Goal: Information Seeking & Learning: Learn about a topic

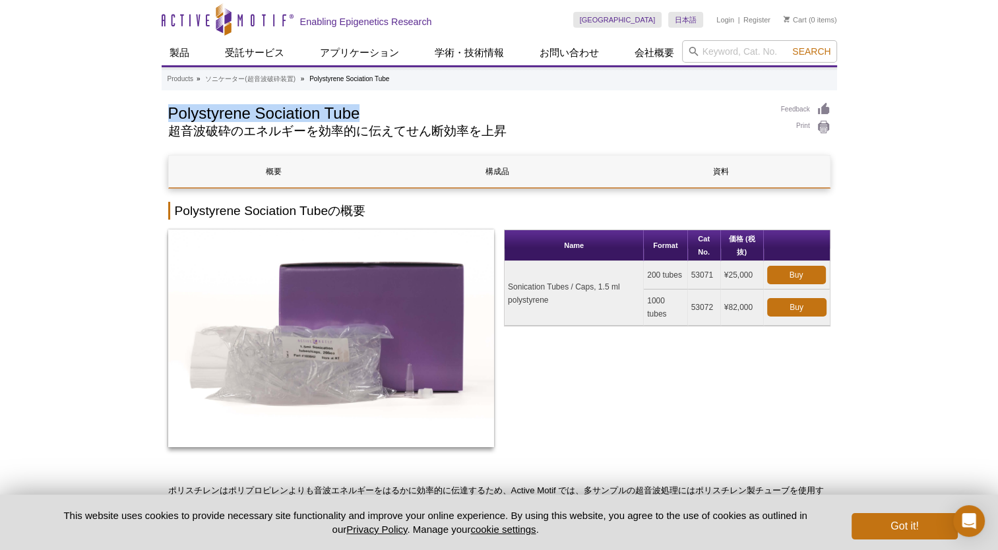
drag, startPoint x: 168, startPoint y: 109, endPoint x: 359, endPoint y: 115, distance: 190.6
click at [359, 115] on h1 "Polystyrene Sociation Tube" at bounding box center [467, 112] width 599 height 20
drag, startPoint x: 359, startPoint y: 115, endPoint x: 340, endPoint y: 115, distance: 18.5
click at [340, 115] on h1 "Polystyrene Sociation Tube" at bounding box center [467, 112] width 599 height 20
click at [330, 112] on h1 "Polystyrene Sociation Tube" at bounding box center [467, 112] width 599 height 20
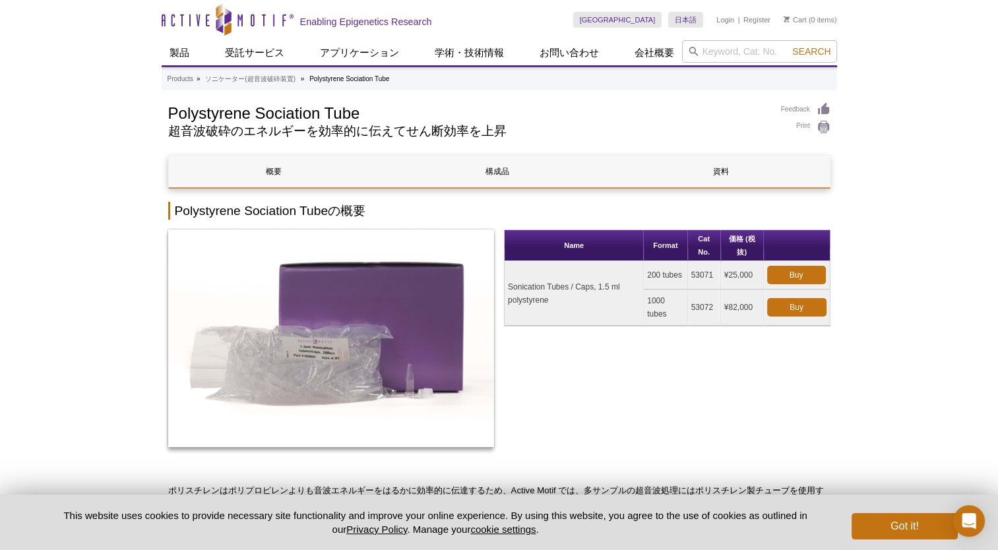
click at [178, 138] on div "Polystyrene Sociation Tube 超音波破砕のエネルギーを効率的に伝えてせん断効率を上昇" at bounding box center [467, 123] width 599 height 42
drag, startPoint x: 176, startPoint y: 109, endPoint x: 367, endPoint y: 107, distance: 190.6
click at [367, 107] on h1 "Polystyrene Sociation Tube" at bounding box center [467, 112] width 599 height 20
drag, startPoint x: 367, startPoint y: 107, endPoint x: 341, endPoint y: 114, distance: 26.5
copy h1 "Polystyrene Sociation Tube"
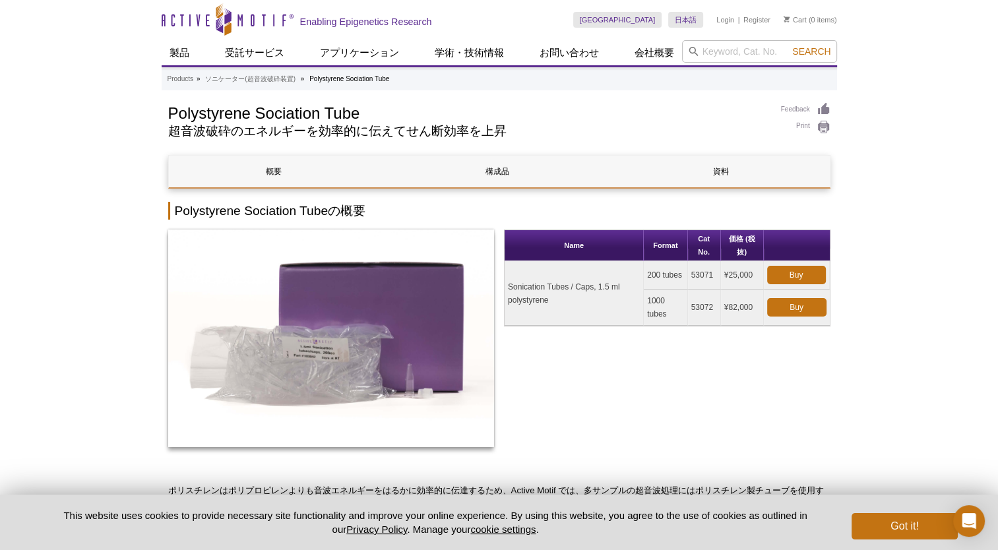
click at [178, 123] on div "Polystyrene Sociation Tube 超音波破砕のエネルギーを効率的に伝えてせん断効率を上昇" at bounding box center [467, 123] width 599 height 42
